Goal: Task Accomplishment & Management: Manage account settings

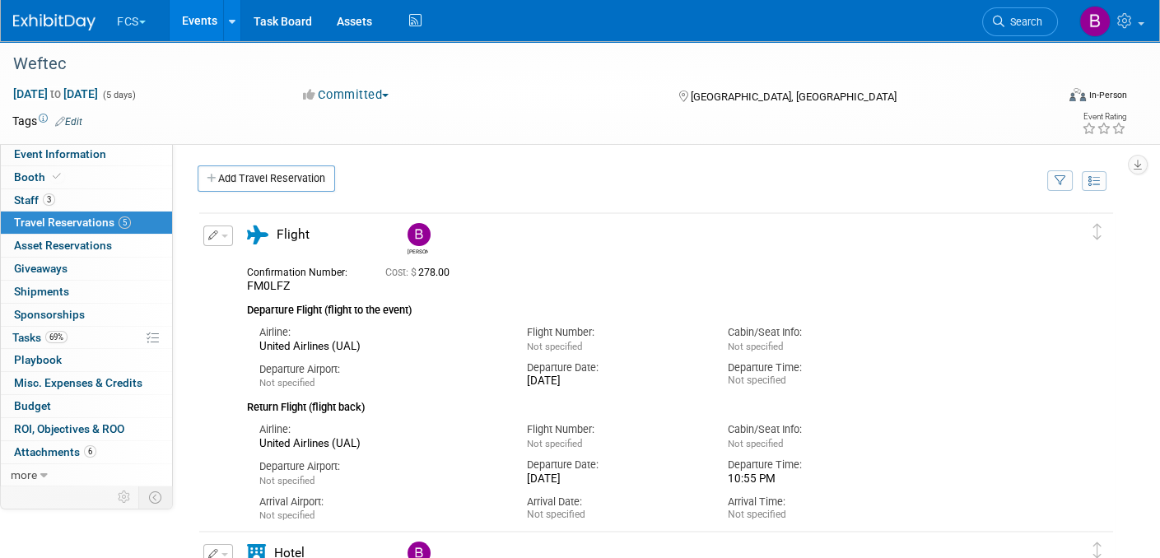
click at [36, 20] on img at bounding box center [54, 22] width 82 height 16
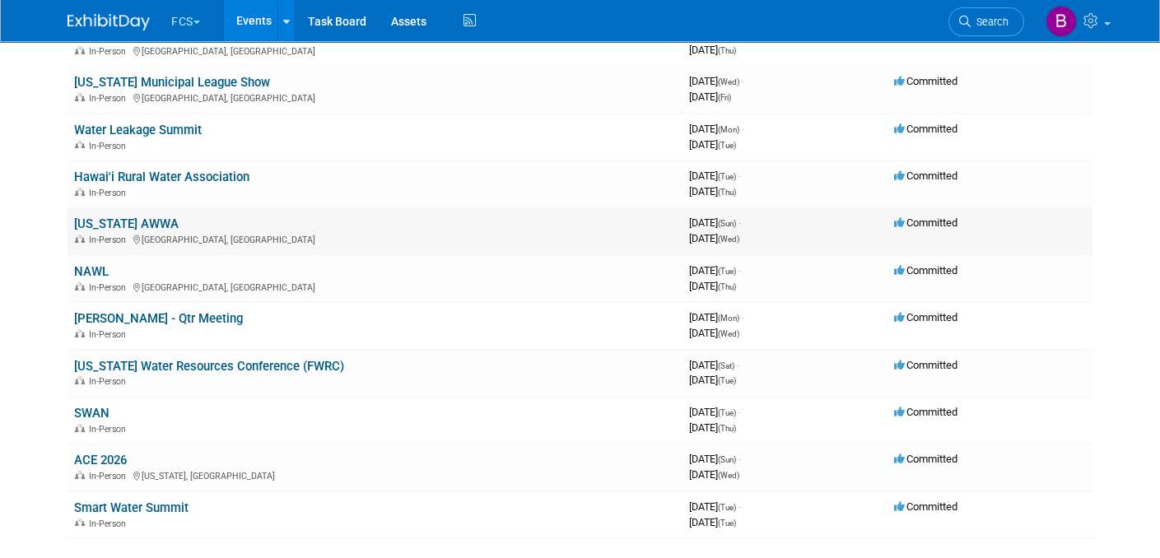
scroll to position [329, 0]
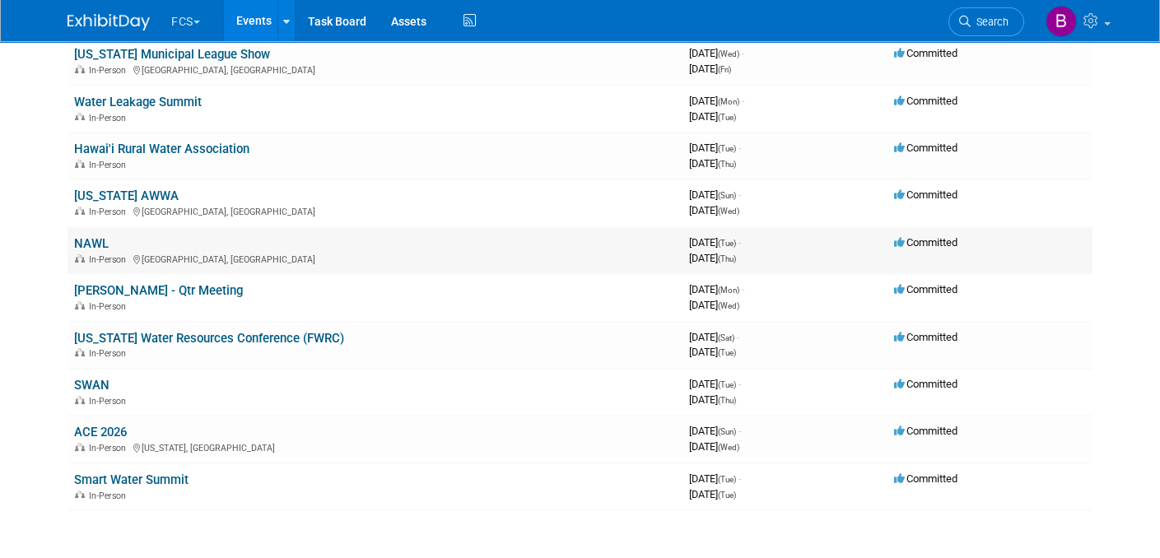
click at [82, 236] on link "NAWL" at bounding box center [91, 243] width 35 height 15
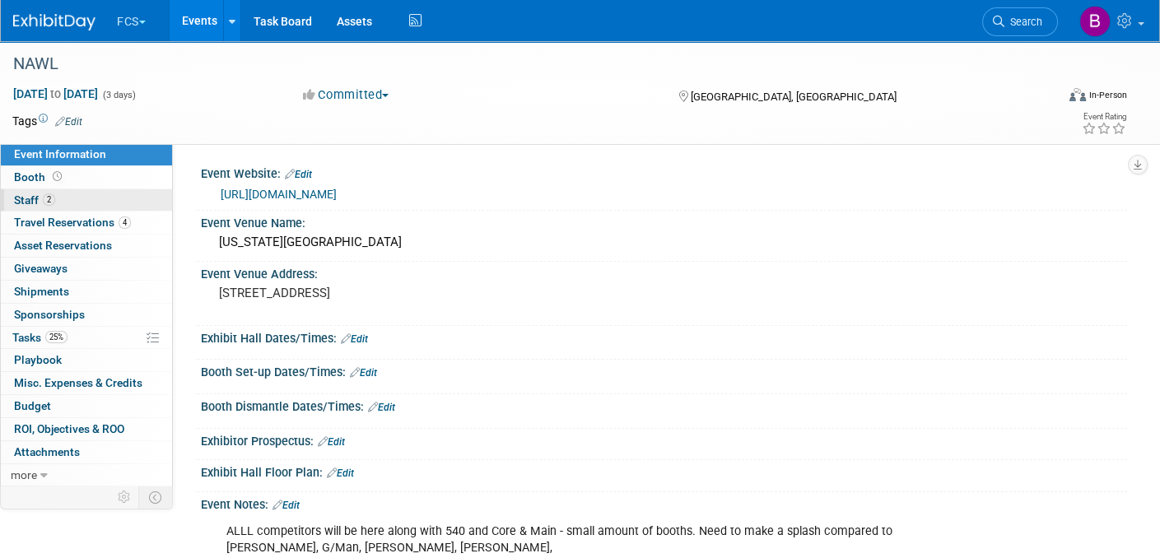
click at [30, 200] on span "Staff 2" at bounding box center [34, 199] width 41 height 13
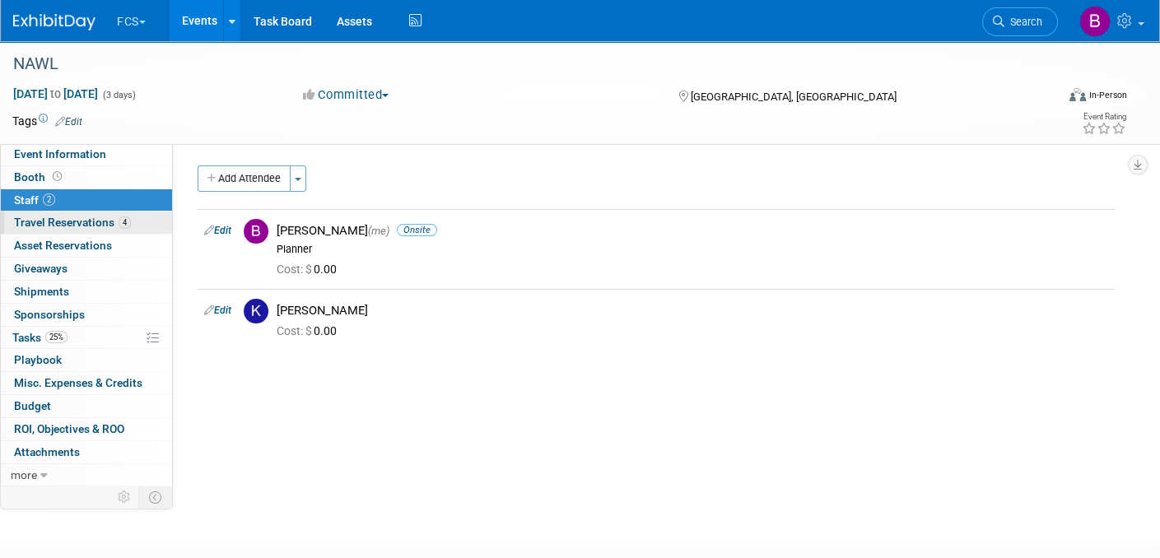
click at [94, 218] on span "Travel Reservations 4" at bounding box center [72, 222] width 117 height 13
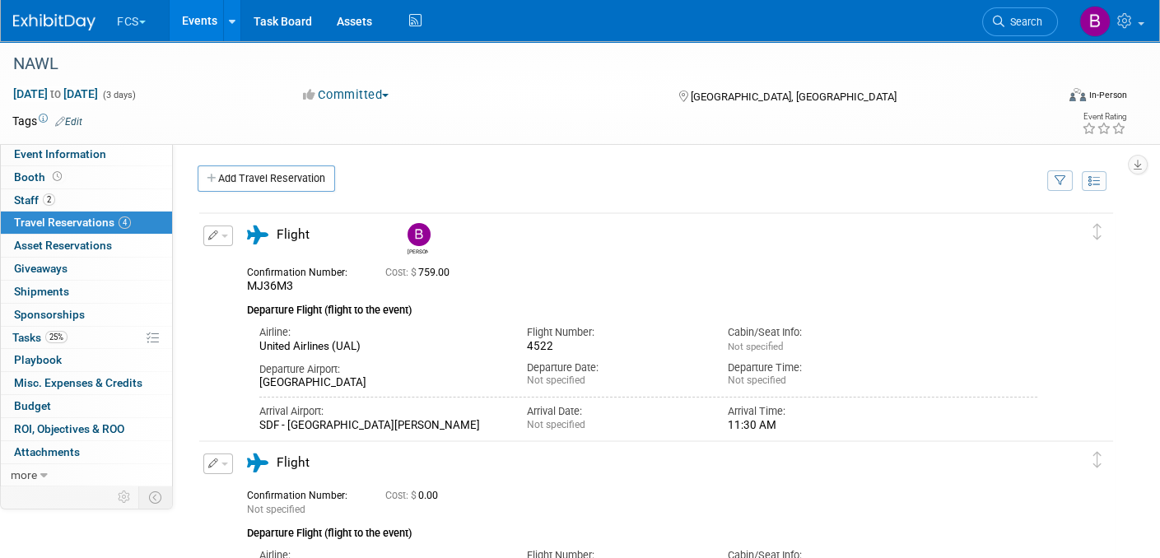
click at [82, 21] on img at bounding box center [54, 22] width 82 height 16
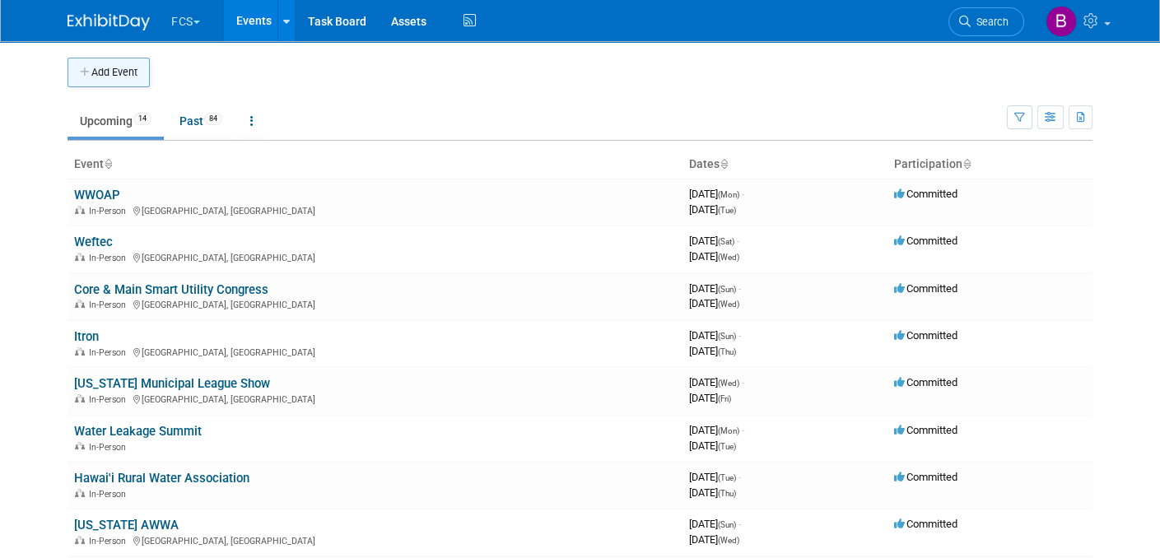
click at [110, 71] on button "Add Event" at bounding box center [109, 73] width 82 height 30
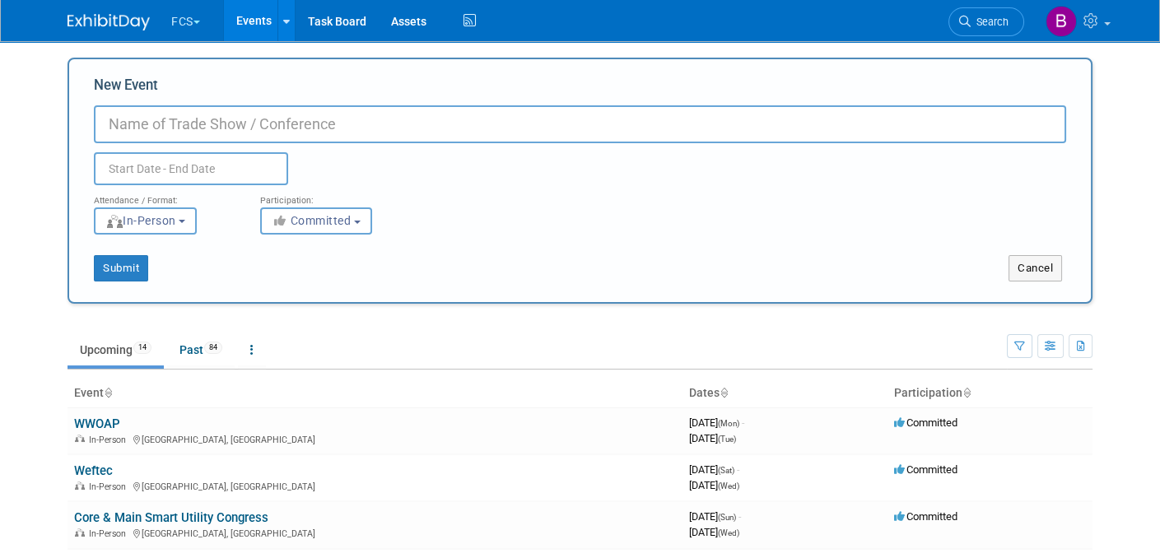
click at [157, 121] on input "New Event" at bounding box center [580, 124] width 972 height 38
click at [147, 124] on input "NAWL Water Summit" at bounding box center [580, 124] width 972 height 38
type input "NAWC Water Summit"
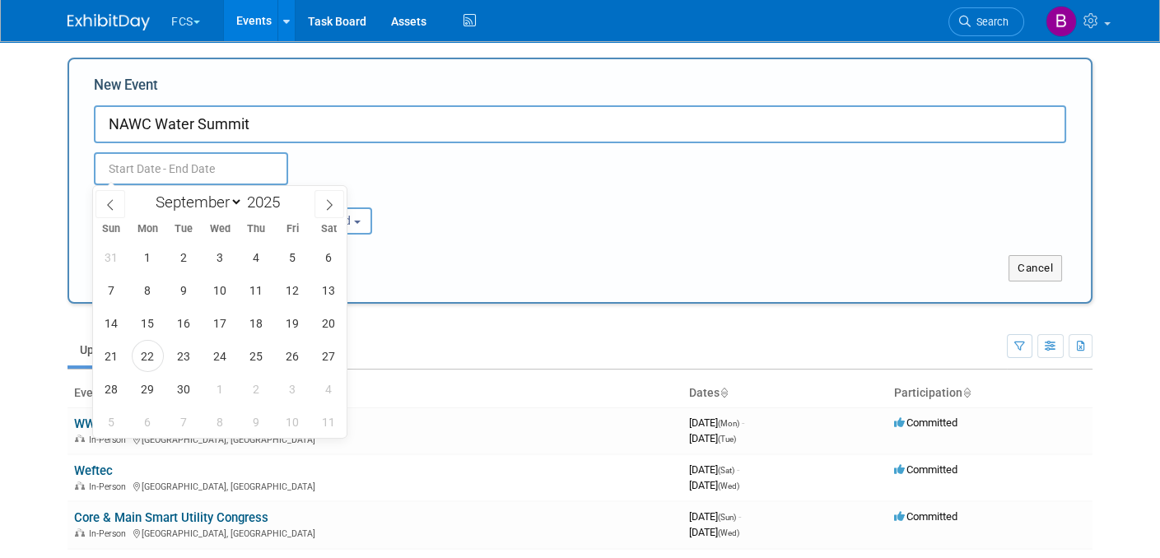
click at [119, 166] on input "text" at bounding box center [191, 168] width 194 height 33
click at [150, 387] on span "29" at bounding box center [148, 389] width 32 height 32
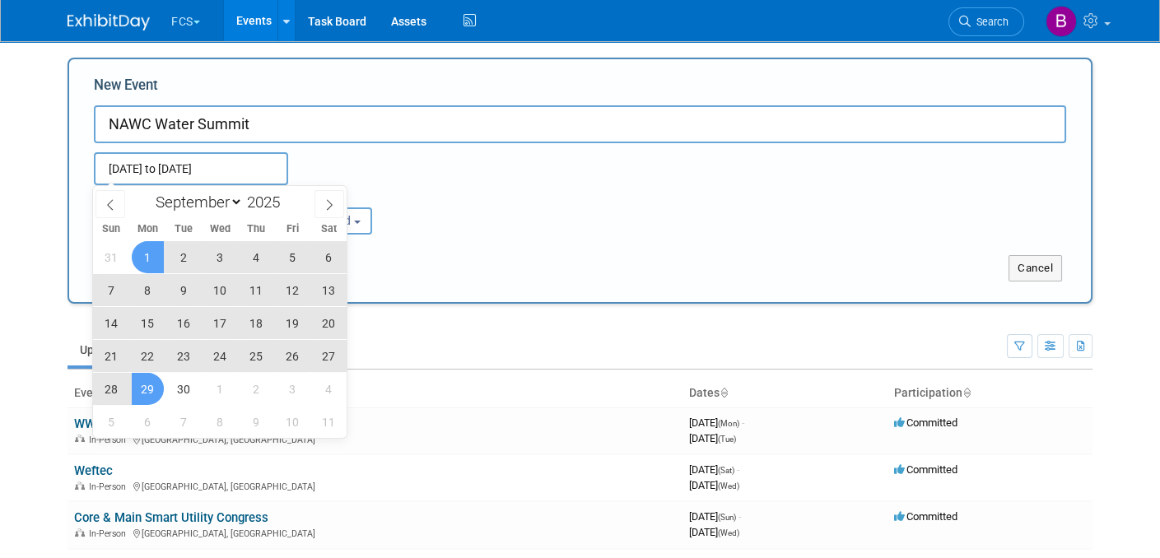
click at [153, 259] on span "1" at bounding box center [148, 257] width 32 height 32
click at [117, 159] on input "Sep 1, 2025 to Sep 29, 2025" at bounding box center [191, 168] width 194 height 33
click at [145, 389] on span "29" at bounding box center [148, 389] width 32 height 32
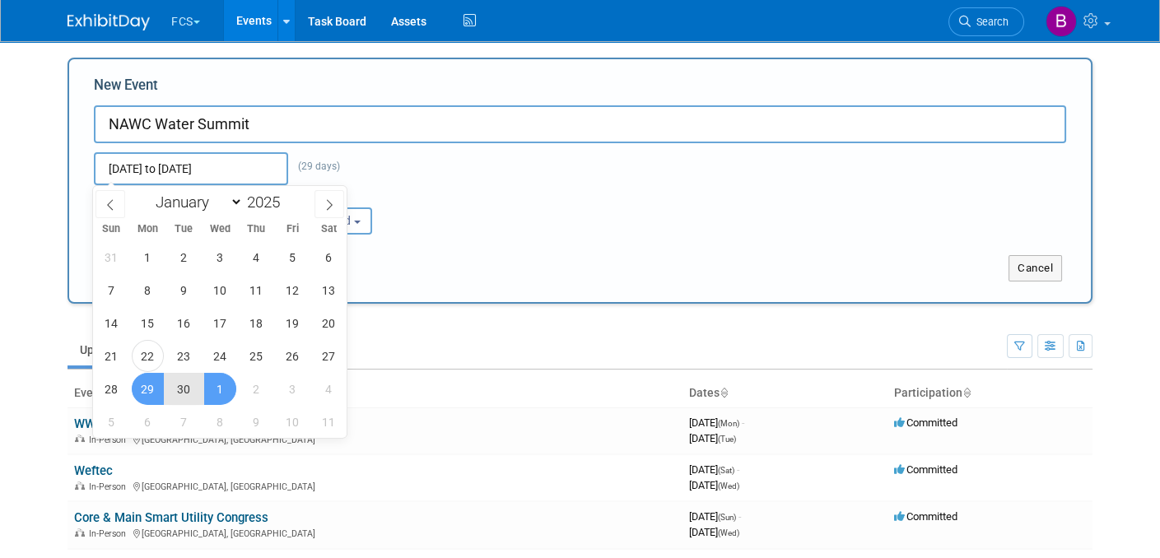
click at [219, 388] on span "1" at bounding box center [220, 389] width 32 height 32
type input "[DATE] to [DATE]"
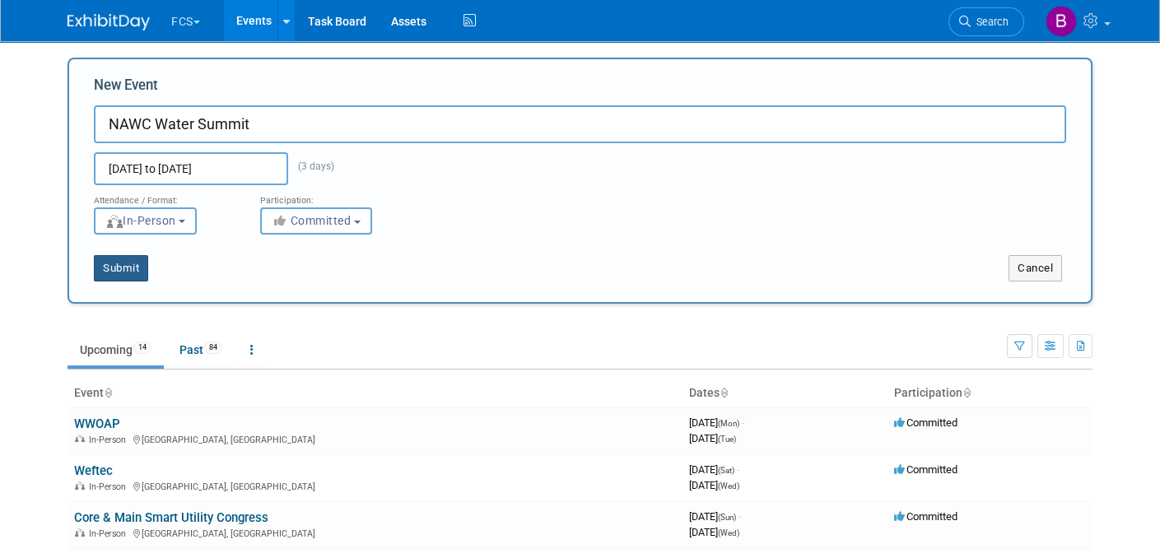
click at [113, 270] on button "Submit" at bounding box center [121, 268] width 54 height 26
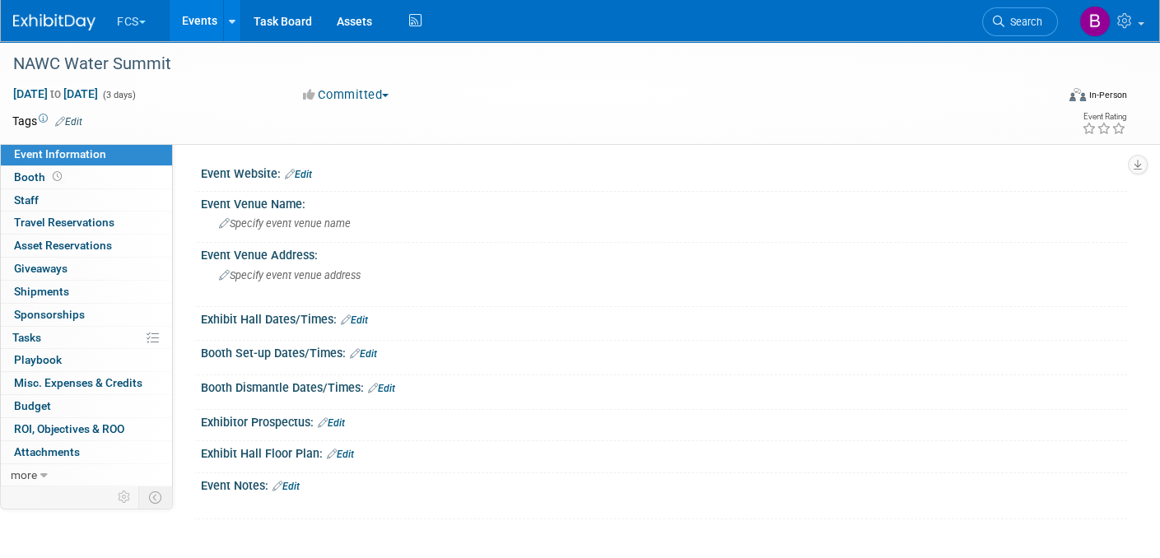
click at [314, 170] on div "Event Website: Edit" at bounding box center [664, 171] width 926 height 21
click at [310, 175] on link "Edit" at bounding box center [298, 175] width 27 height 12
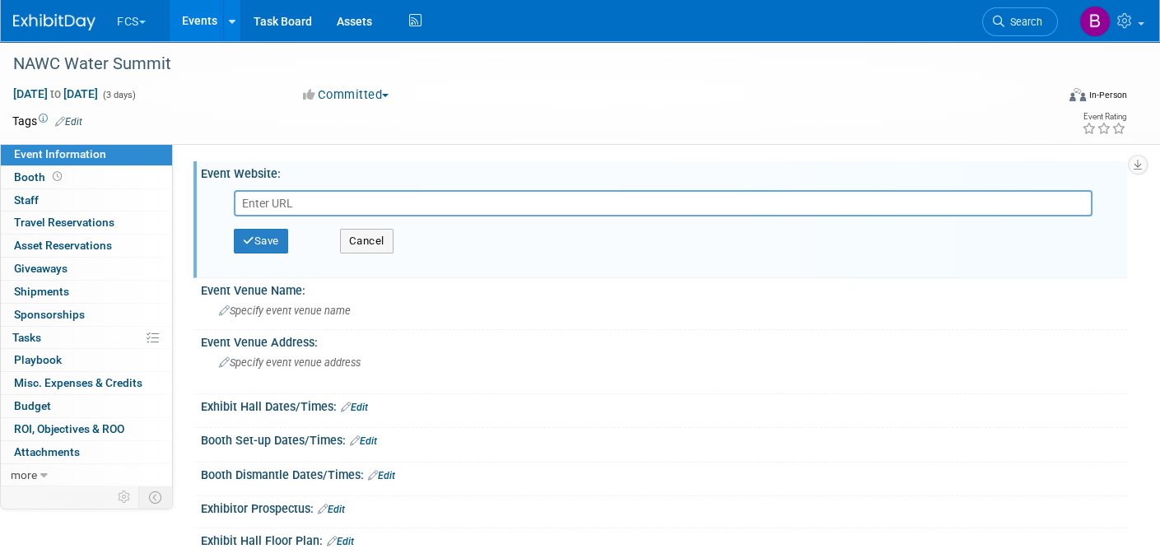
click at [282, 198] on input "text" at bounding box center [663, 203] width 859 height 26
type input "[URL][DOMAIN_NAME]"
click at [263, 235] on button "Save" at bounding box center [261, 241] width 54 height 25
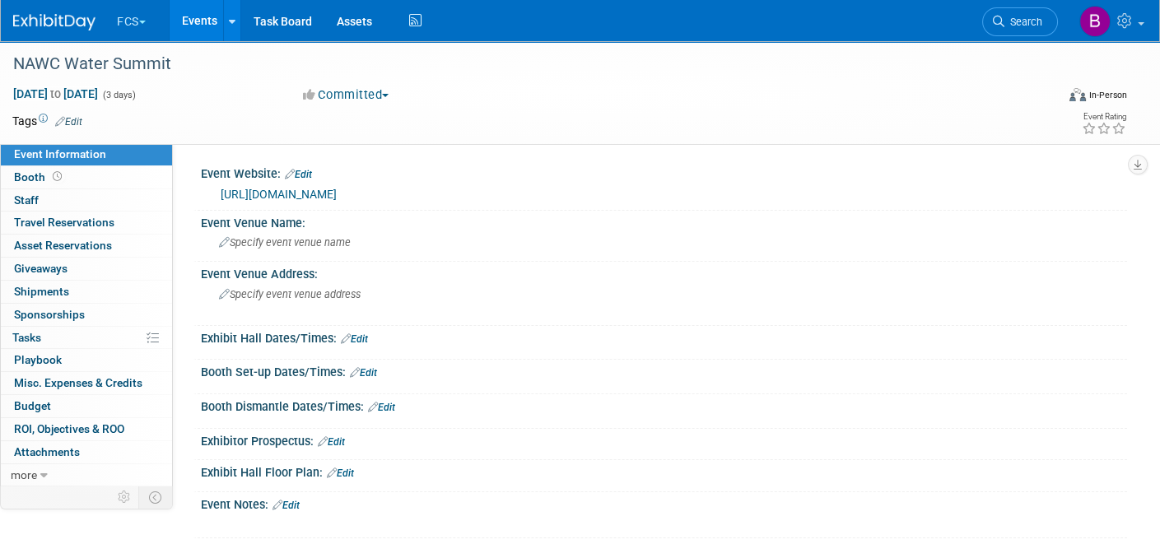
click at [390, 92] on button "Committed" at bounding box center [346, 94] width 98 height 17
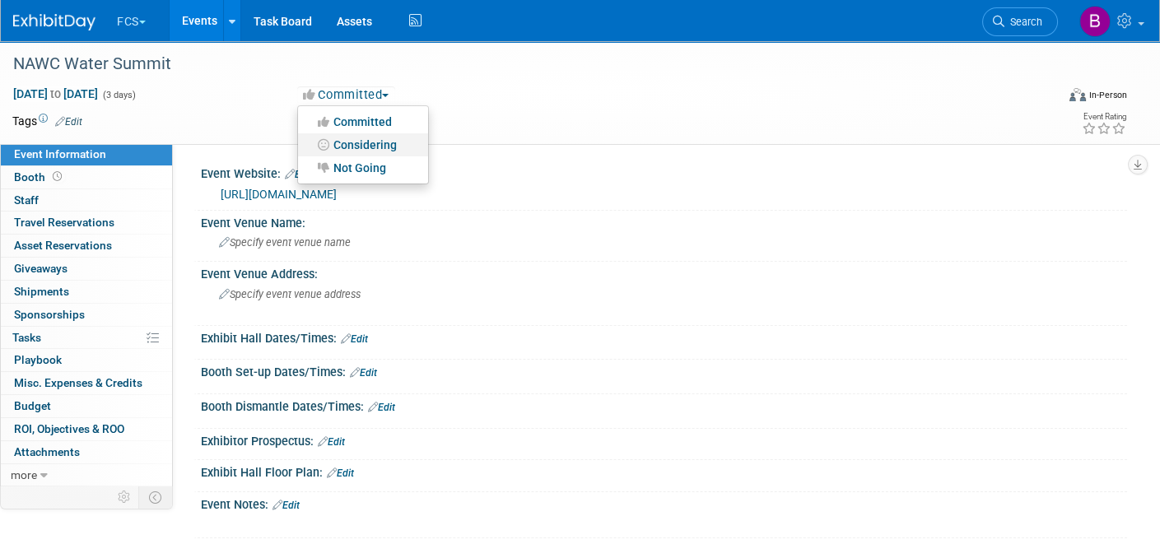
click at [390, 138] on link "Considering" at bounding box center [363, 144] width 130 height 23
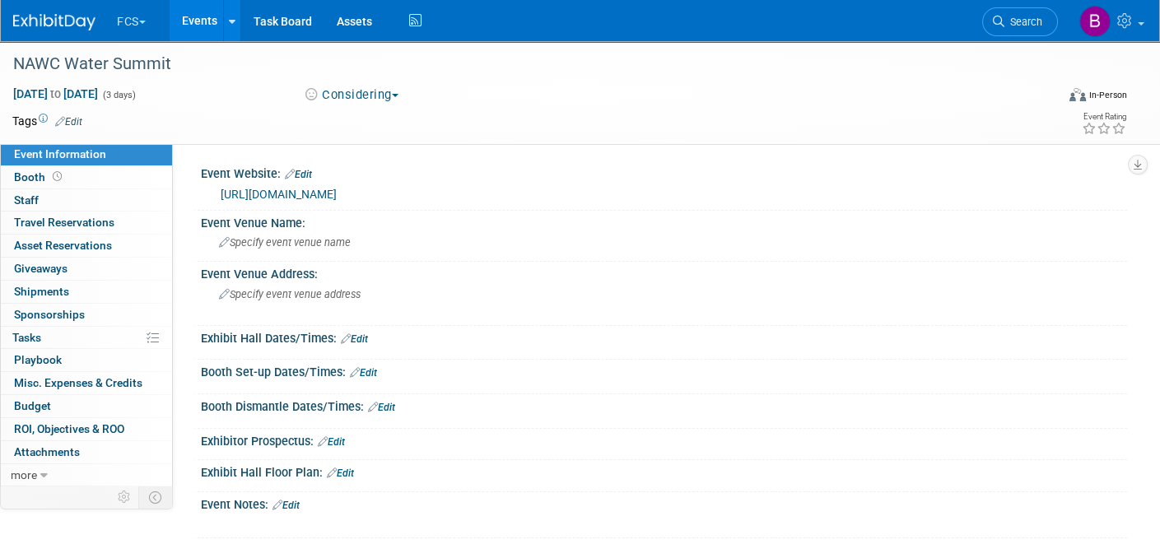
click at [72, 116] on link "Edit" at bounding box center [68, 122] width 27 height 12
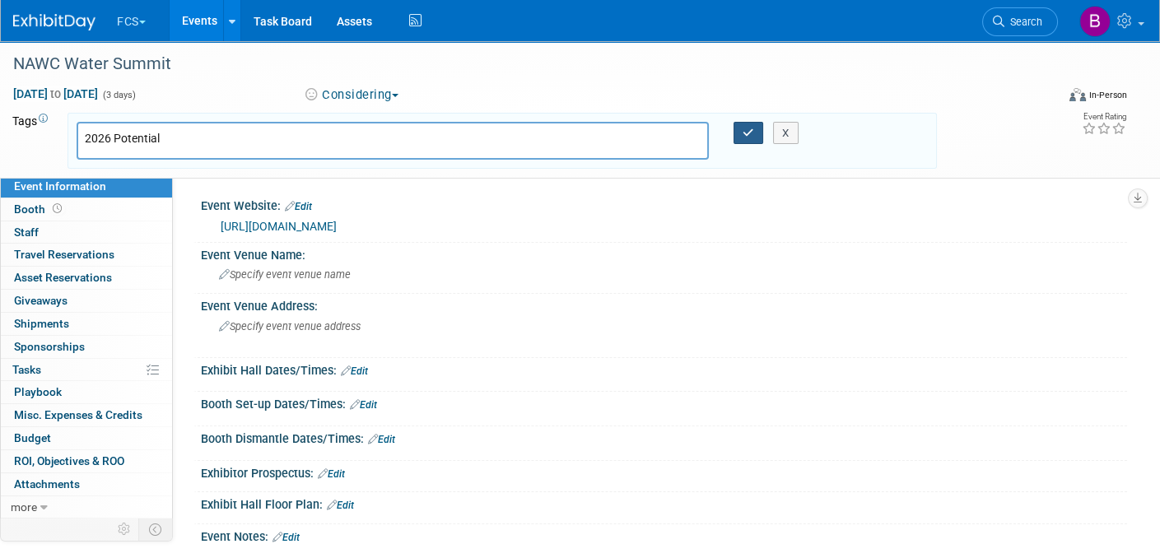
type input "2026 Potential"
click at [745, 128] on icon "button" at bounding box center [749, 133] width 12 height 11
type input "2026 Potential"
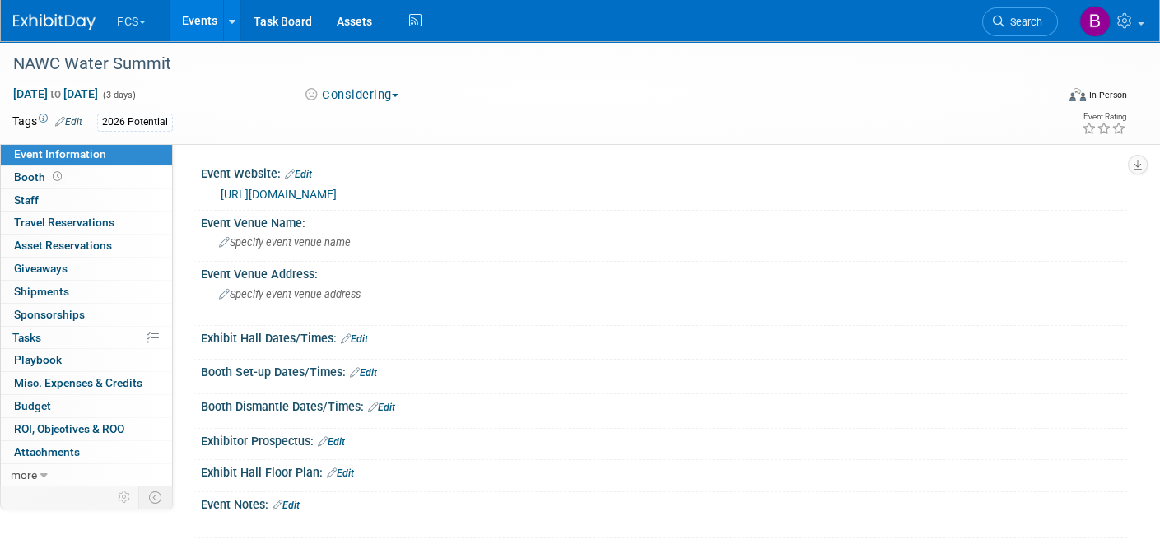
click at [295, 502] on link "Edit" at bounding box center [286, 506] width 27 height 12
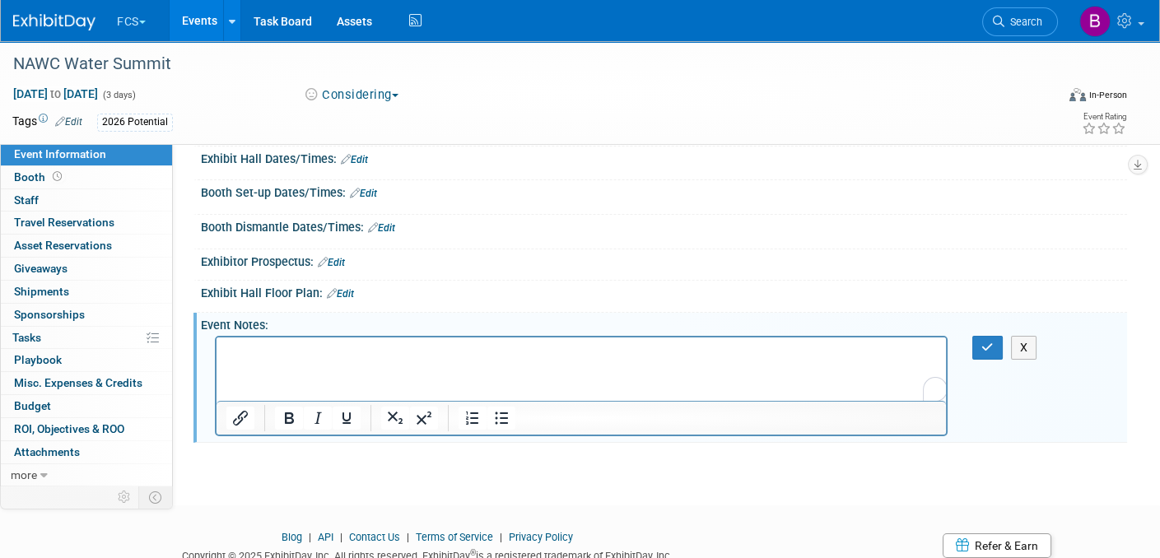
scroll to position [238, 0]
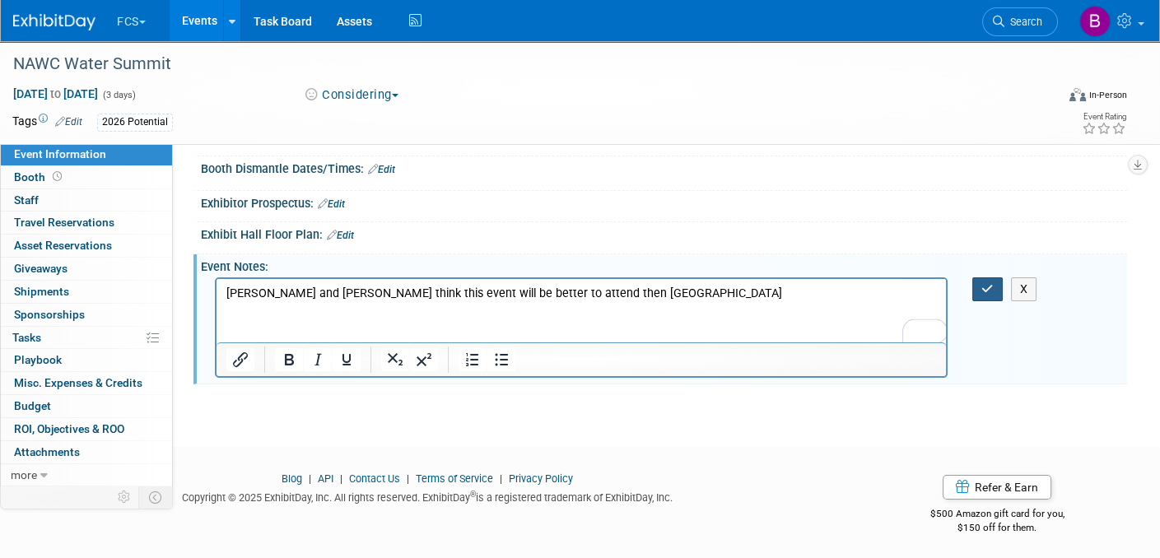
click at [985, 286] on icon "button" at bounding box center [987, 289] width 12 height 12
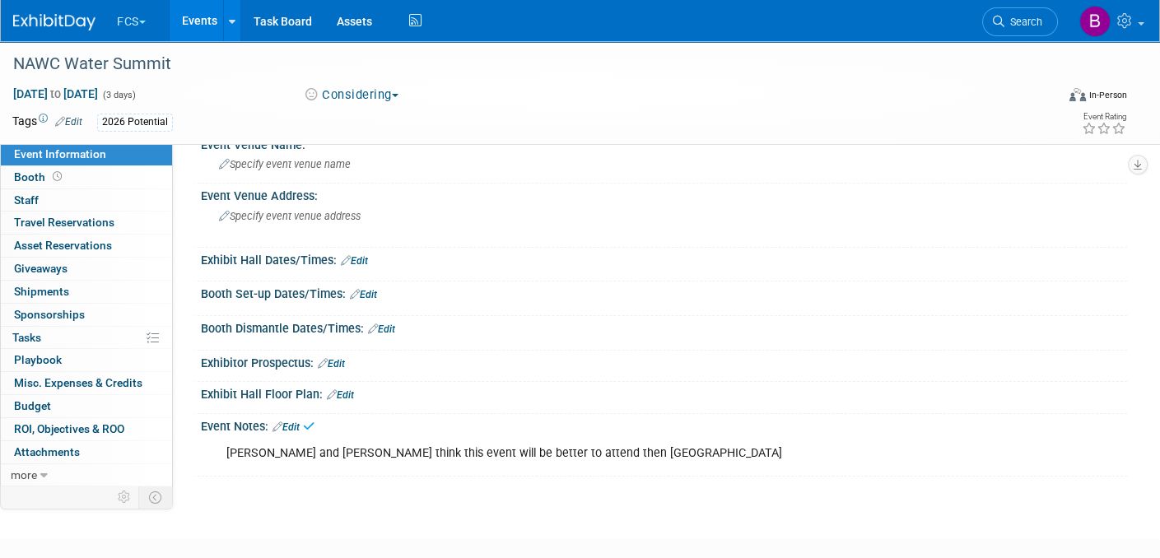
scroll to position [0, 0]
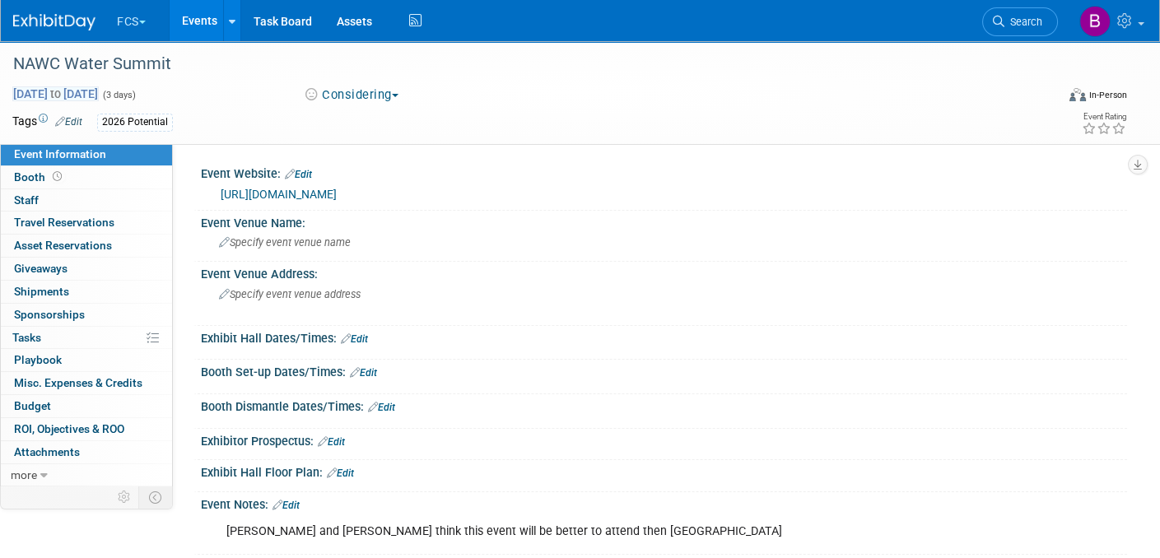
click at [99, 91] on span "[DATE] to [DATE]" at bounding box center [55, 93] width 86 height 15
select select "8"
click at [240, 79] on div "NAWC Water Summit" at bounding box center [525, 67] width 1037 height 27
